Goal: Information Seeking & Learning: Learn about a topic

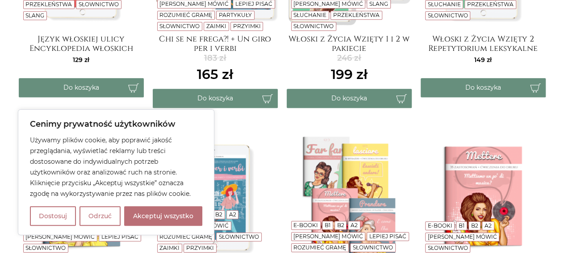
scroll to position [325, 0]
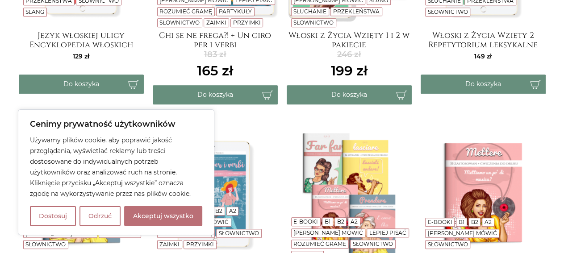
drag, startPoint x: 99, startPoint y: 214, endPoint x: 6, endPoint y: 177, distance: 100.1
click at [99, 214] on button "Odrzuć" at bounding box center [100, 216] width 41 height 20
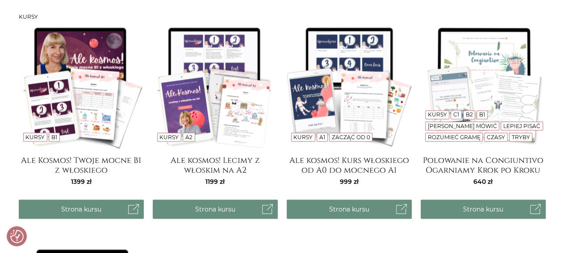
scroll to position [744, 0]
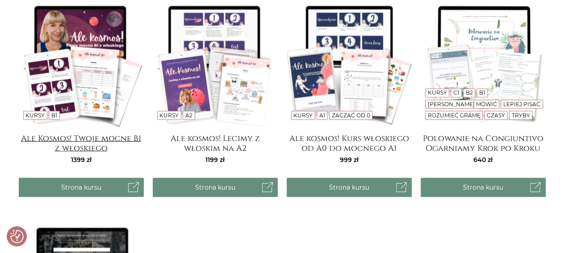
click at [100, 142] on h4 "Ale Kosmos! Twoje mocne B1 z włoskiego" at bounding box center [81, 143] width 125 height 18
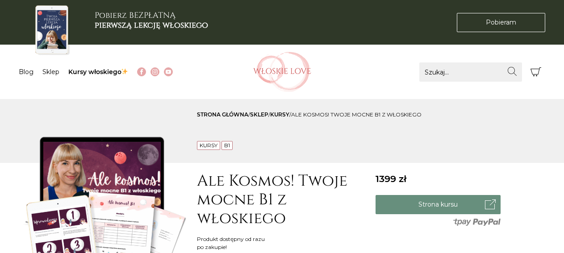
scroll to position [186, 0]
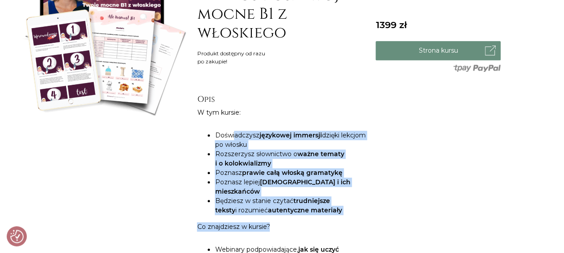
drag, startPoint x: 235, startPoint y: 132, endPoint x: 308, endPoint y: 203, distance: 102.4
click at [307, 179] on li "Poznasz lepiej Włochy i ich mieszkańców" at bounding box center [291, 187] width 152 height 19
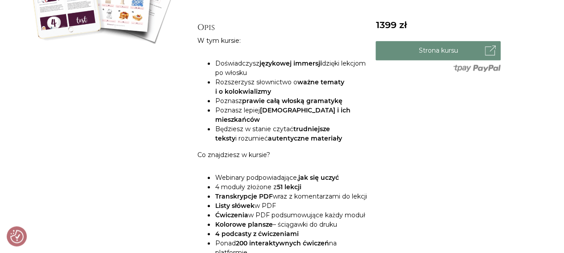
scroll to position [279, 0]
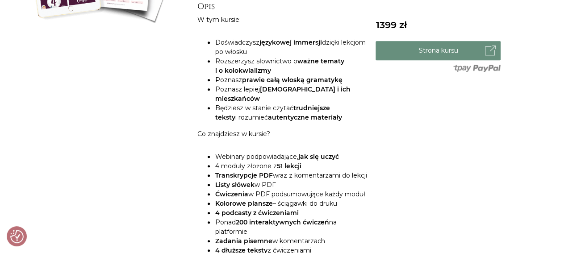
drag, startPoint x: 276, startPoint y: 161, endPoint x: 294, endPoint y: 186, distance: 31.6
click at [294, 186] on ul "Webinary podpowiadające, jak się uczyć 4 moduły złożone z 51 lekcji Transkrypcj…" at bounding box center [282, 241] width 170 height 178
click at [278, 174] on li "Transkrypcje PDF wraz z komentarzami do lekcji" at bounding box center [291, 175] width 152 height 9
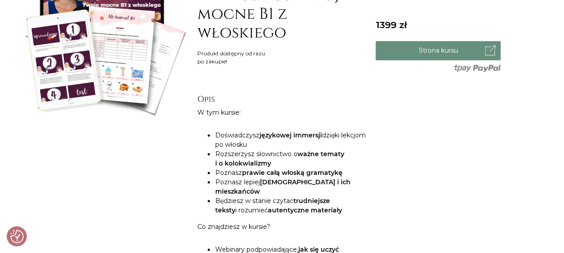
scroll to position [0, 0]
